Goal: Task Accomplishment & Management: Use online tool/utility

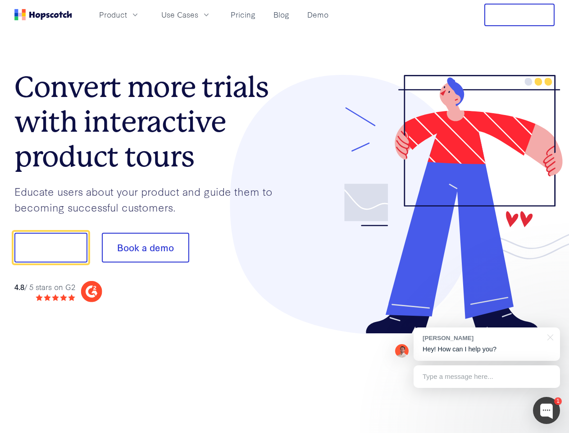
click at [285, 216] on div at bounding box center [420, 204] width 271 height 259
click at [127, 14] on span "Product" at bounding box center [113, 14] width 28 height 11
click at [198, 14] on span "Use Cases" at bounding box center [179, 14] width 37 height 11
click at [520, 15] on button "Free Trial" at bounding box center [520, 15] width 70 height 23
click at [51, 248] on button "Show me!" at bounding box center [50, 248] width 73 height 30
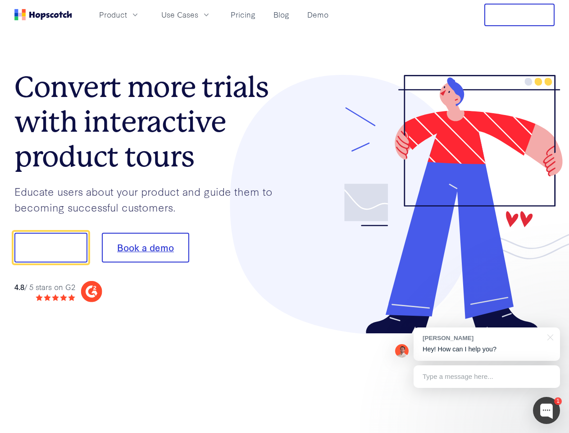
click at [145, 248] on button "Book a demo" at bounding box center [145, 248] width 87 height 30
click at [547, 410] on div at bounding box center [546, 410] width 27 height 27
click at [487, 344] on div "[PERSON_NAME] Hey! How can I help you?" at bounding box center [487, 343] width 147 height 33
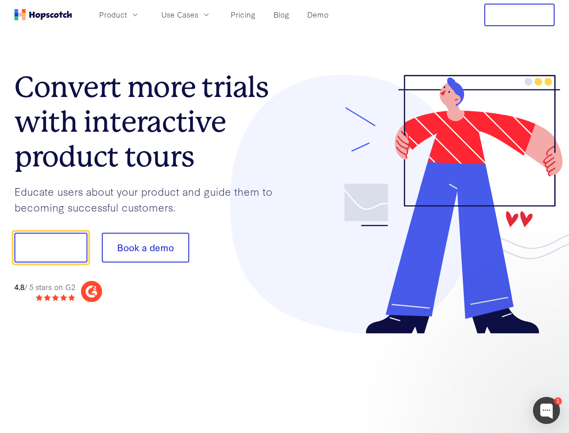
click at [549, 336] on div at bounding box center [475, 307] width 169 height 180
click at [487, 377] on div at bounding box center [475, 307] width 169 height 180
